Goal: Task Accomplishment & Management: Use online tool/utility

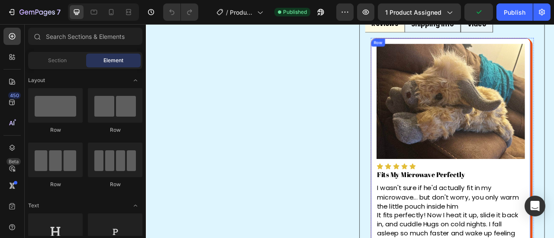
scroll to position [563, 0]
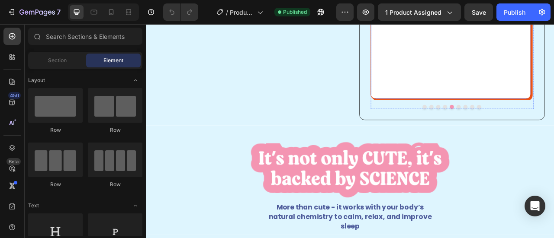
scroll to position [692, 0]
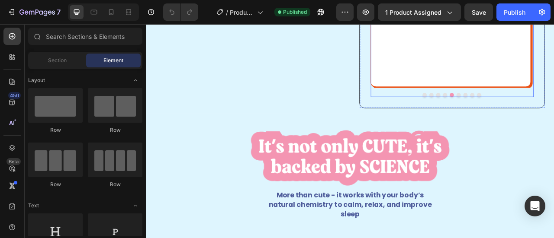
click at [541, 117] on button "Dot" at bounding box center [543, 114] width 5 height 5
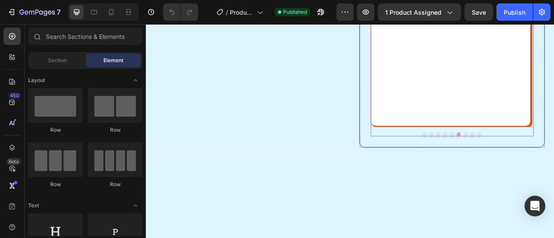
scroll to position [563, 0]
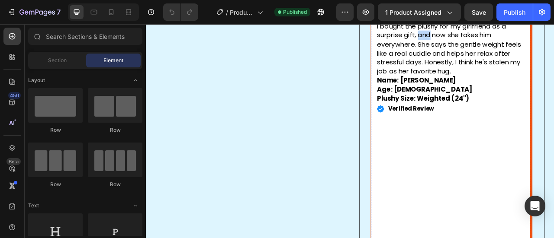
scroll to position [433, 0]
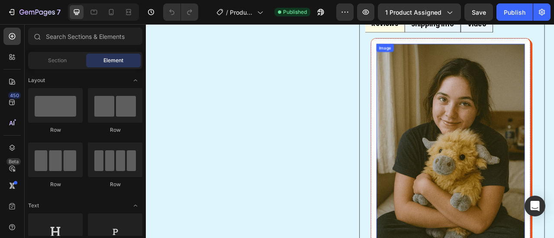
click at [486, 125] on img at bounding box center [532, 190] width 189 height 283
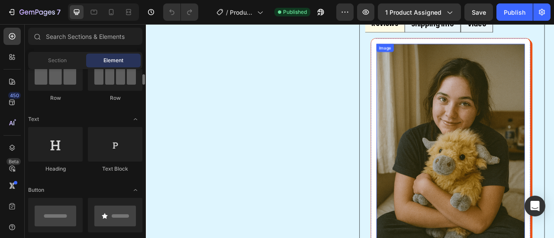
click at [533, 145] on img at bounding box center [532, 190] width 189 height 283
click at [11, 151] on icon at bounding box center [12, 148] width 9 height 9
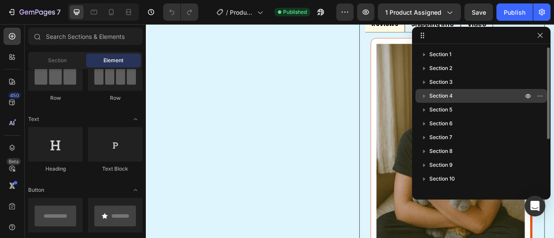
click at [447, 92] on span "Section 4" at bounding box center [440, 96] width 23 height 9
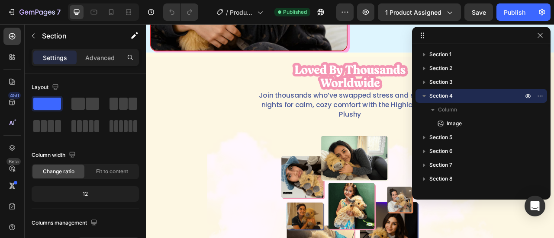
scroll to position [1296, 0]
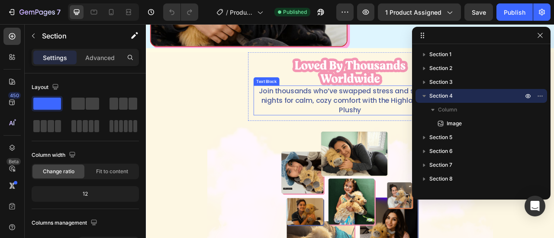
click at [463, 122] on p "Join thousands who’ve swapped stress and sleepless nights for calm, cozy comfor…" at bounding box center [405, 121] width 244 height 36
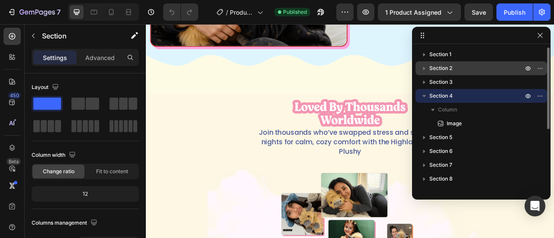
click at [455, 68] on p "Section 2" at bounding box center [476, 68] width 95 height 9
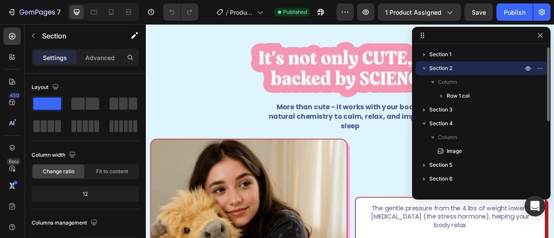
scroll to position [898, 0]
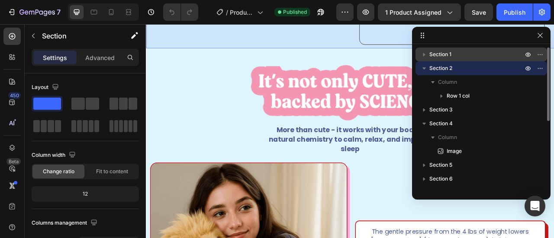
click at [437, 58] on span "Section 1" at bounding box center [440, 54] width 22 height 9
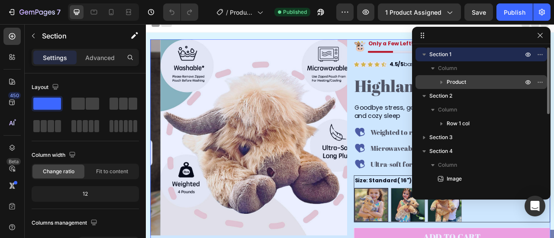
scroll to position [0, 0]
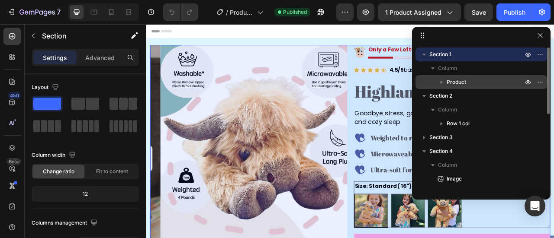
click at [442, 82] on icon "button" at bounding box center [442, 82] width 2 height 3
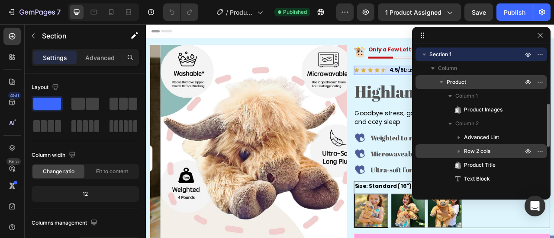
scroll to position [87, 0]
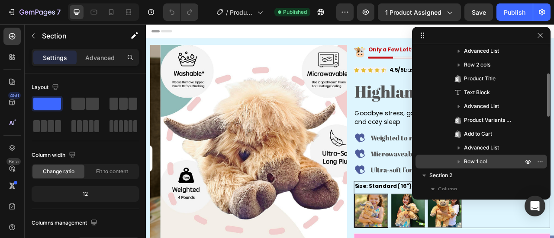
click at [476, 159] on span "Row 1 col" at bounding box center [475, 162] width 23 height 9
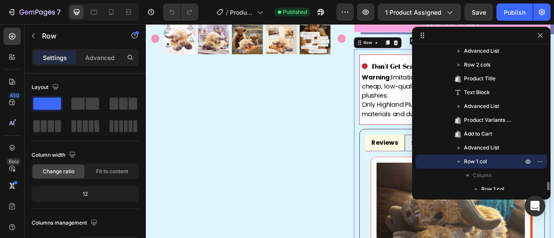
scroll to position [173, 0]
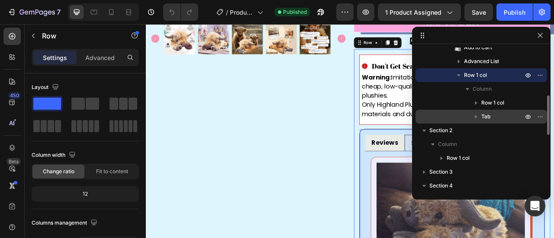
click at [478, 116] on icon "button" at bounding box center [476, 117] width 9 height 9
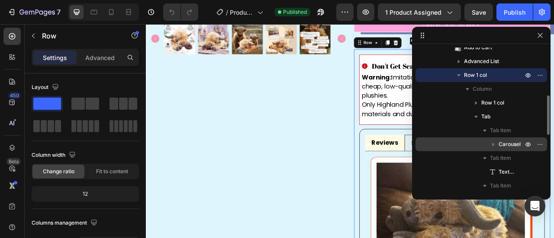
scroll to position [216, 0]
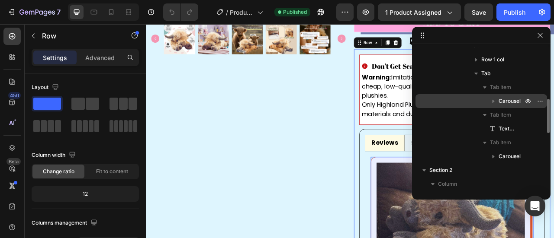
click at [501, 103] on span "Carousel" at bounding box center [510, 101] width 22 height 9
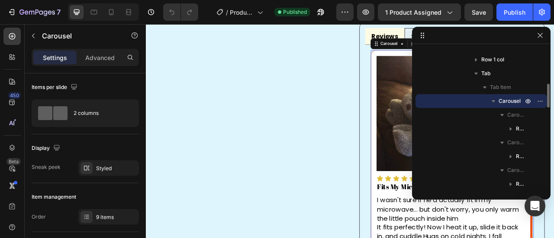
scroll to position [417, 0]
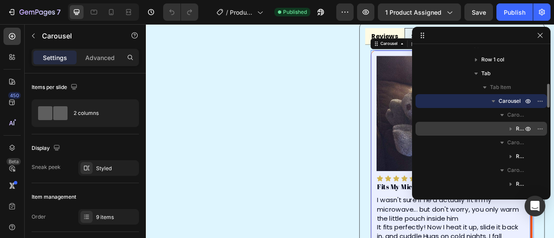
click at [513, 129] on icon "button" at bounding box center [510, 129] width 9 height 9
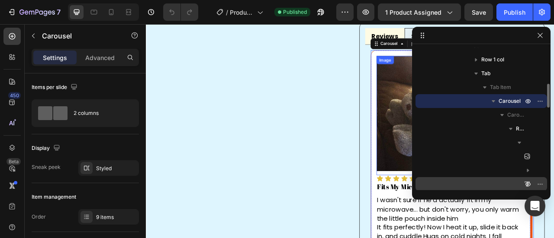
scroll to position [260, 0]
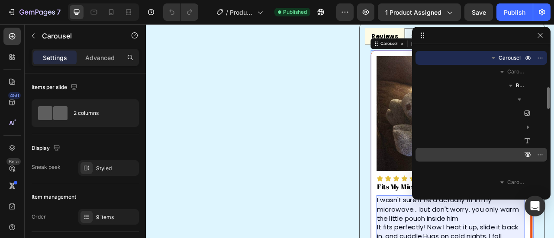
click at [474, 151] on div "Text Block" at bounding box center [481, 155] width 125 height 14
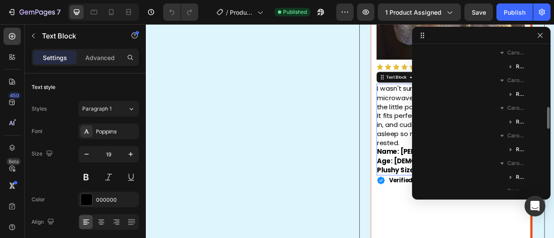
scroll to position [433, 0]
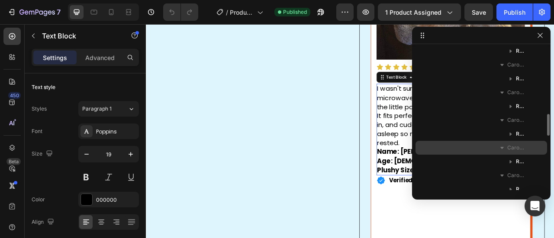
click at [508, 148] on span "Carousel Item" at bounding box center [515, 148] width 17 height 9
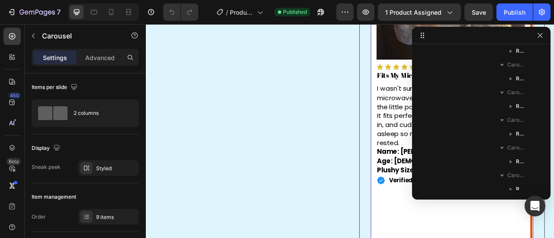
click at [461, 207] on div "Item List" at bounding box center [453, 211] width 28 height 10
click at [477, 149] on p "It fits perfectly! Now I heat it up, slide it back in, and cuddle Hugs on cold …" at bounding box center [533, 158] width 187 height 46
click at [535, 39] on button "button" at bounding box center [540, 35] width 10 height 10
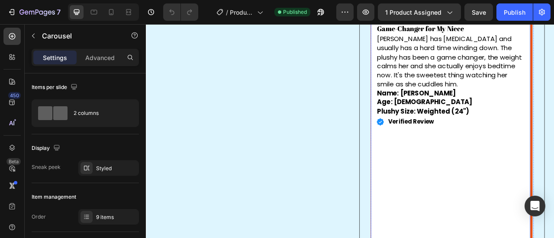
scroll to position [646, 0]
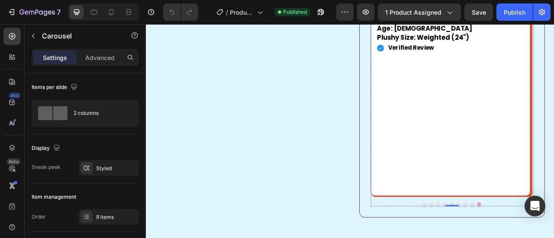
scroll to position [689, 0]
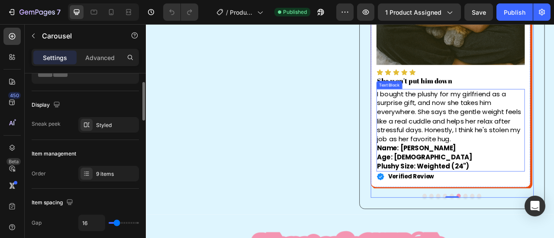
click at [551, 173] on p "I bought the plushy for my girlfriend as a surprise gift, and now she takes him…" at bounding box center [532, 142] width 187 height 69
click at [544, 170] on p "I bought the plushy for my girlfriend as a surprise gift, and now she takes him…" at bounding box center [532, 142] width 187 height 69
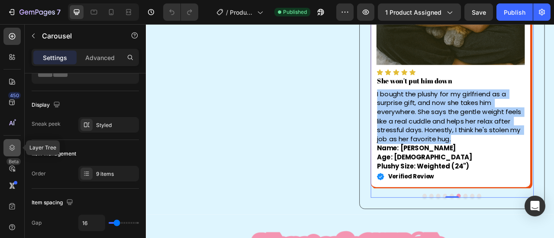
click at [7, 145] on div at bounding box center [11, 147] width 17 height 17
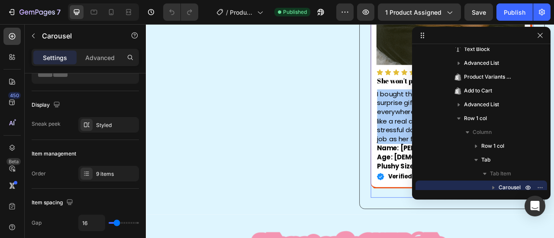
scroll to position [216, 0]
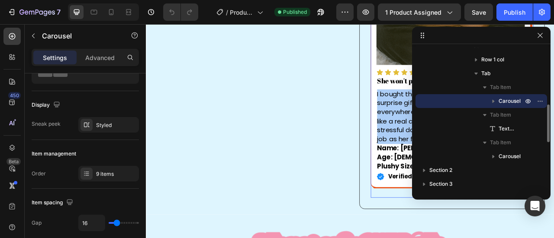
click at [499, 103] on span "Carousel" at bounding box center [510, 101] width 22 height 9
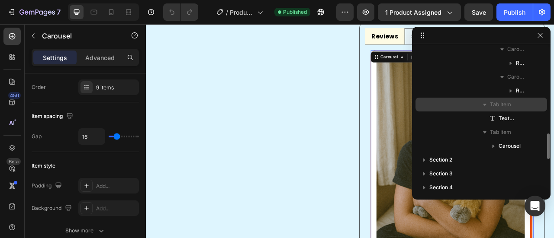
scroll to position [433, 0]
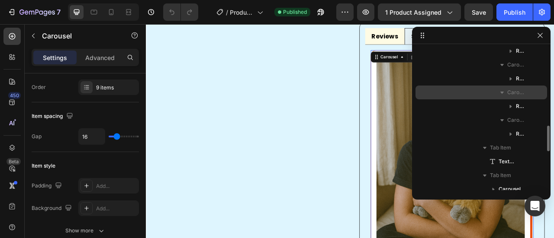
click at [508, 95] on span "Carousel Item" at bounding box center [515, 92] width 17 height 9
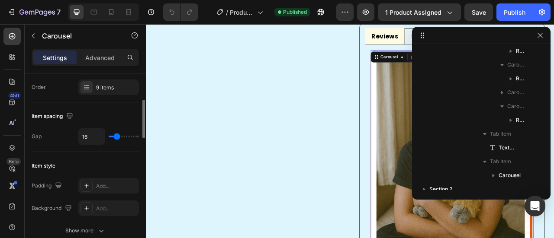
scroll to position [0, 0]
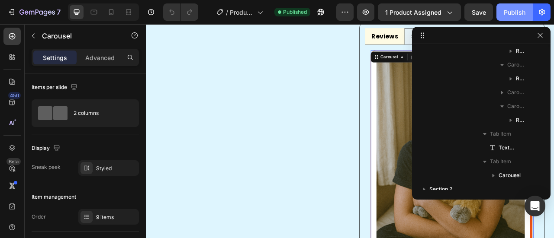
click at [513, 11] on div "Publish" at bounding box center [515, 12] width 22 height 9
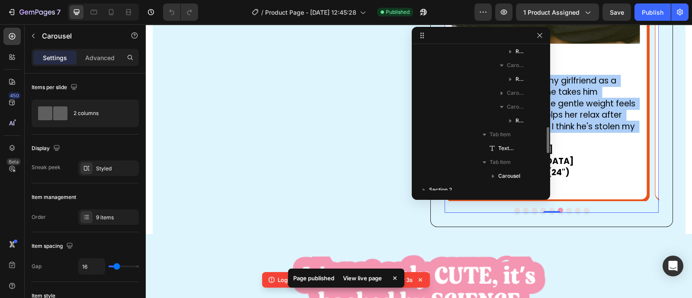
scroll to position [720, 0]
